Goal: Information Seeking & Learning: Learn about a topic

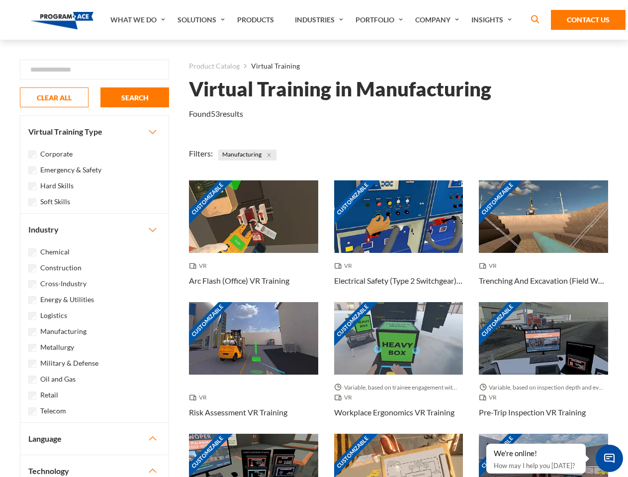
click at [139, 20] on link "What We Do" at bounding box center [138, 20] width 67 height 40
click at [202, 20] on link "Solutions" at bounding box center [202, 20] width 60 height 40
click at [320, 20] on link "Industries" at bounding box center [320, 20] width 61 height 40
click at [439, 20] on link "Company" at bounding box center [438, 20] width 56 height 40
click at [493, 20] on link "Insights" at bounding box center [492, 20] width 53 height 40
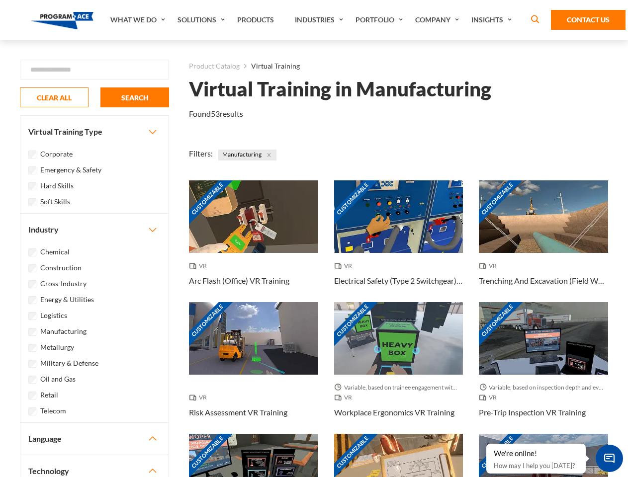
click at [0, 0] on div "Blog White Papers News" at bounding box center [0, 0] width 0 height 0
click at [0, 0] on strong "How Virtual Learning Can Enhance Workforce Productivity: A Guide for L&D Manage…" at bounding box center [0, 0] width 0 height 0
click at [609, 458] on span "Minimize live chat window" at bounding box center [609, 458] width 36 height 36
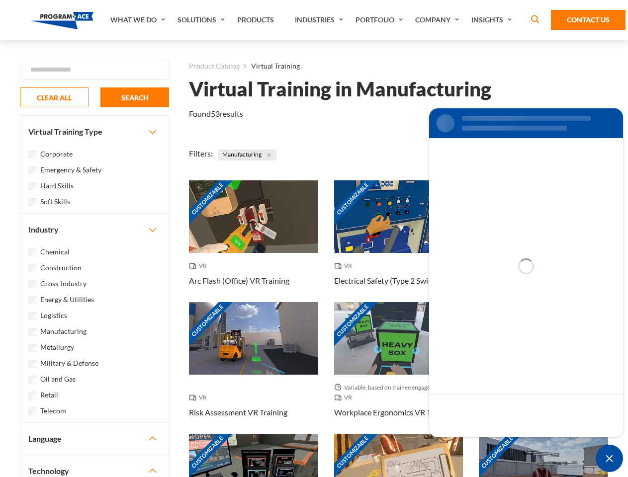
click at [486, 444] on div "Customizable" at bounding box center [543, 470] width 129 height 73
